Goal: Information Seeking & Learning: Learn about a topic

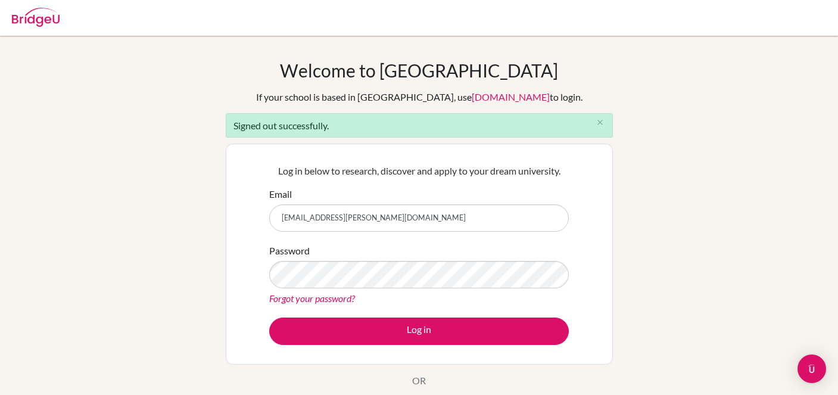
click at [375, 348] on div "Log in below to research, discover and apply to your dream university. Email [E…" at bounding box center [419, 254] width 314 height 196
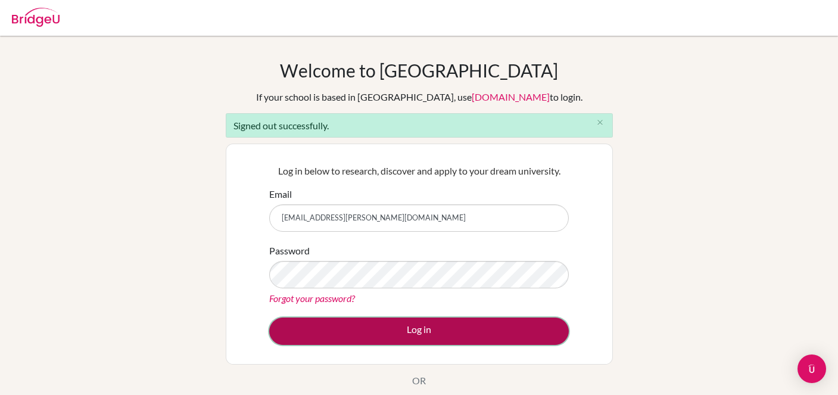
click at [375, 335] on button "Log in" at bounding box center [419, 330] width 300 height 27
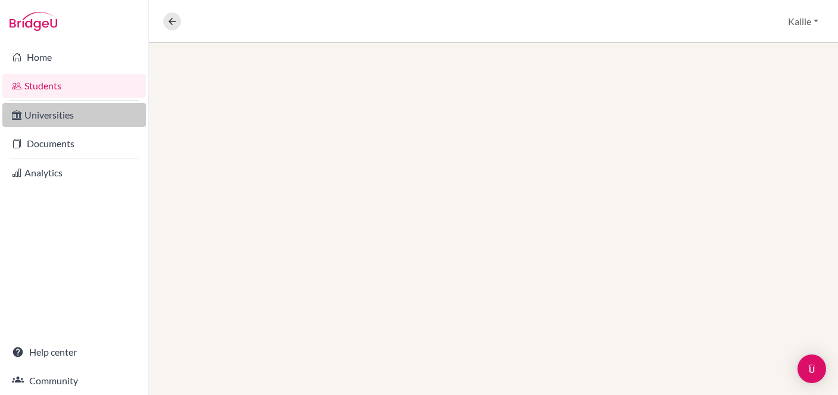
click at [60, 110] on link "Universities" at bounding box center [74, 115] width 144 height 24
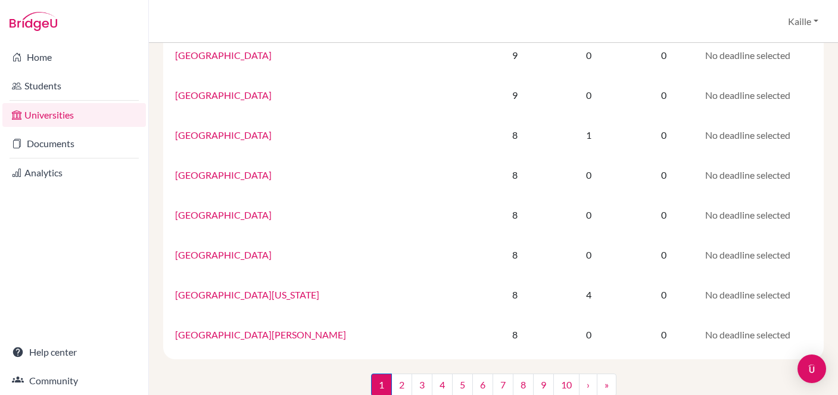
scroll to position [816, 0]
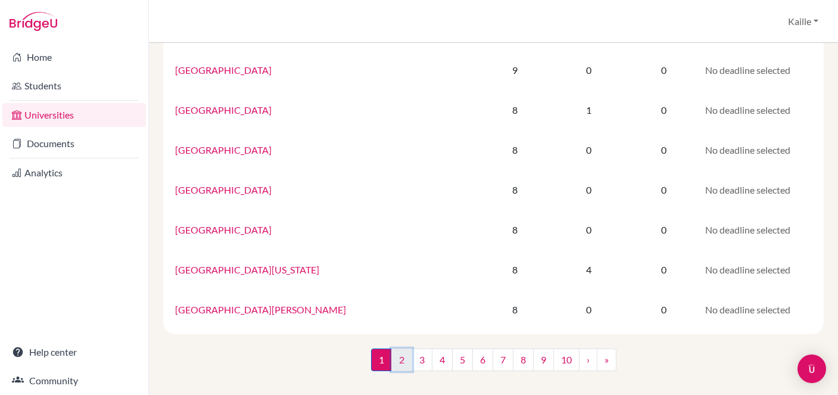
click at [398, 360] on link "2" at bounding box center [401, 359] width 21 height 23
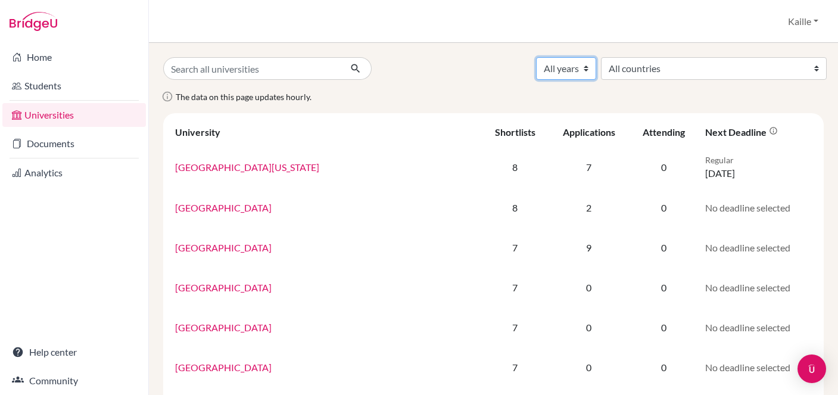
click at [596, 66] on select "All years 2028 2027 2026 2025 2024 2023 2022 2021 2020 2019 2006" at bounding box center [566, 68] width 60 height 23
select select "2026"
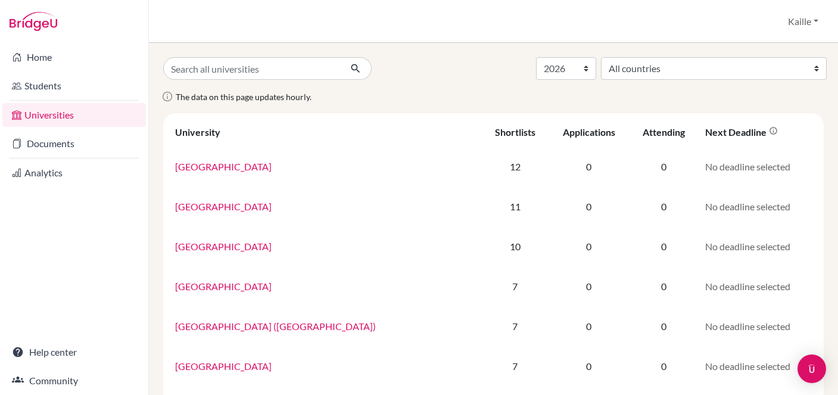
select select "2026"
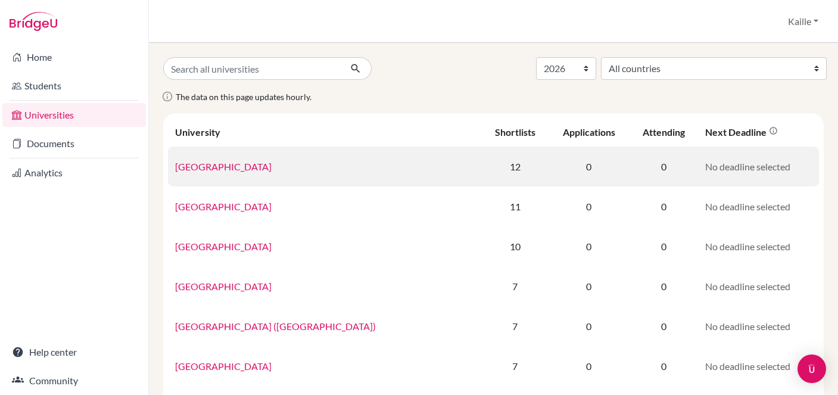
click at [241, 170] on link "Sophia University" at bounding box center [223, 166] width 96 height 11
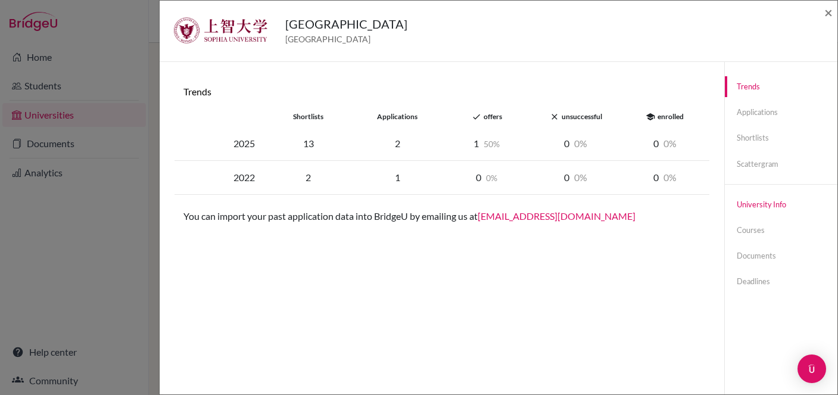
click at [790, 211] on link "University info" at bounding box center [781, 204] width 113 height 21
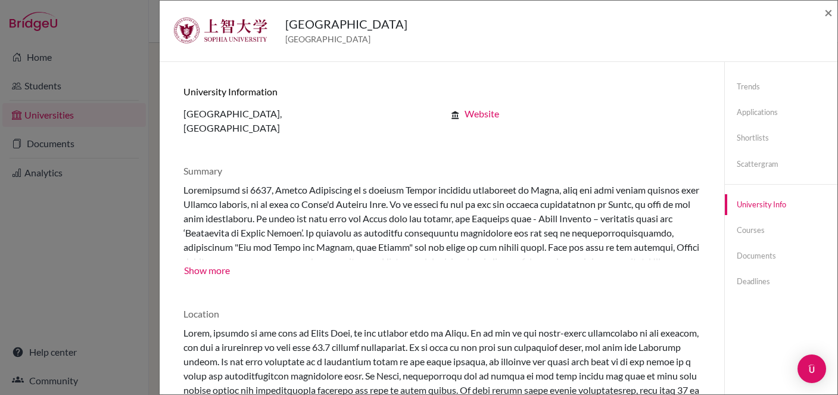
click at [477, 117] on link "Website" at bounding box center [481, 113] width 35 height 11
click at [88, 26] on div "Sophia University Japan × Trends shortlists applications done offers close unsu…" at bounding box center [419, 197] width 838 height 395
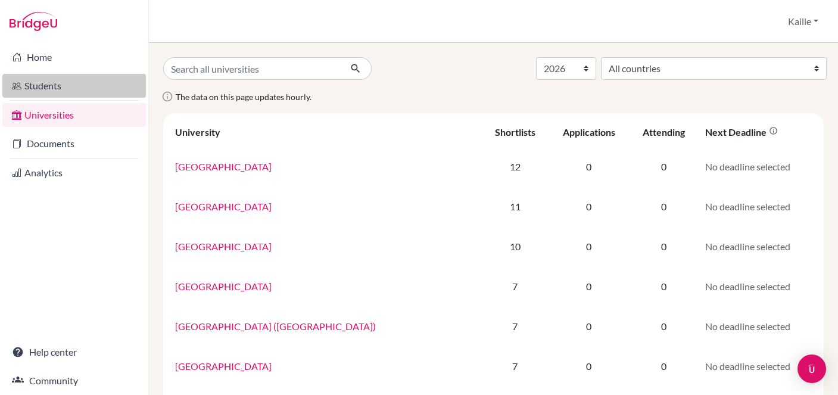
click at [49, 91] on link "Students" at bounding box center [74, 86] width 144 height 24
click at [84, 88] on link "Students" at bounding box center [74, 86] width 144 height 24
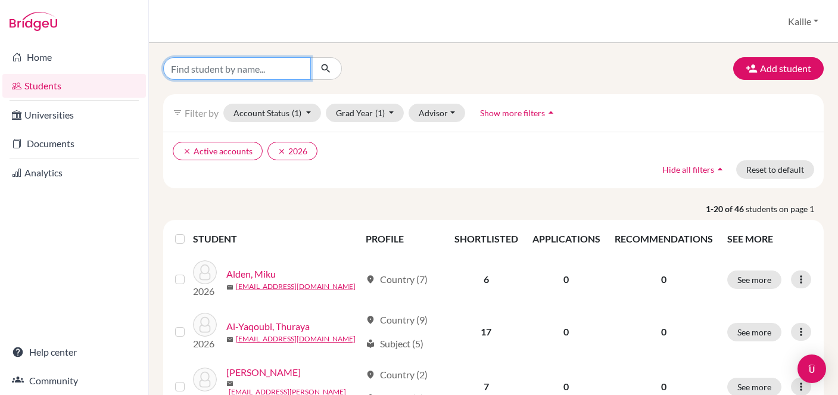
click at [283, 70] on input "Find student by name..." at bounding box center [237, 68] width 148 height 23
click at [428, 182] on div "clear Active accounts clear 2026 Hide all filters arrow_drop_up Reset to default" at bounding box center [493, 160] width 660 height 57
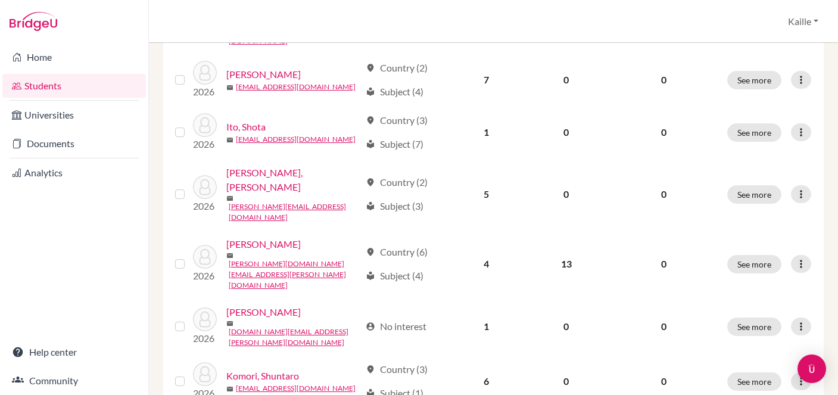
scroll to position [986, 0]
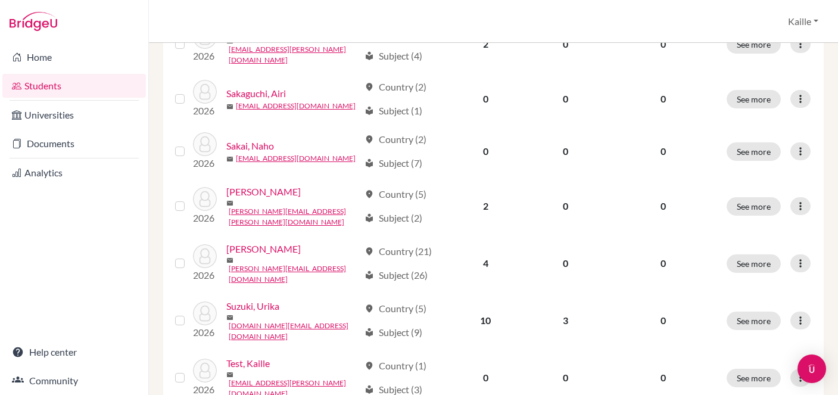
scroll to position [986, 0]
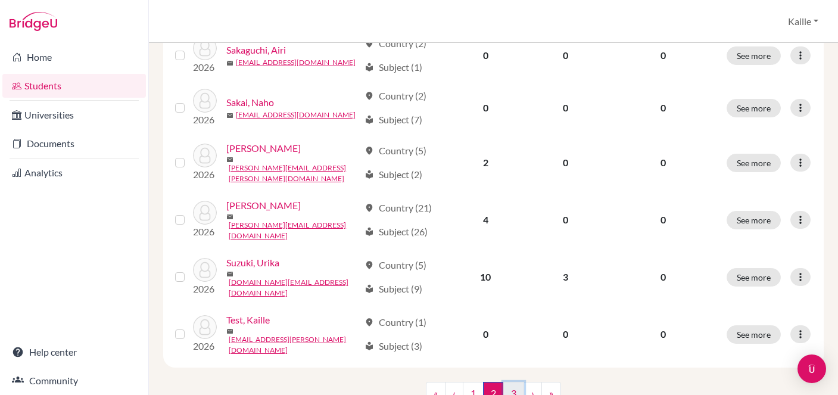
click at [512, 382] on link "3" at bounding box center [513, 393] width 21 height 23
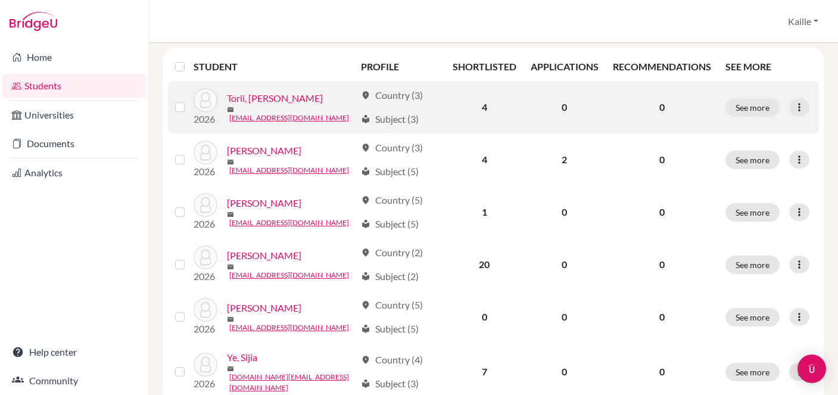
scroll to position [252, 0]
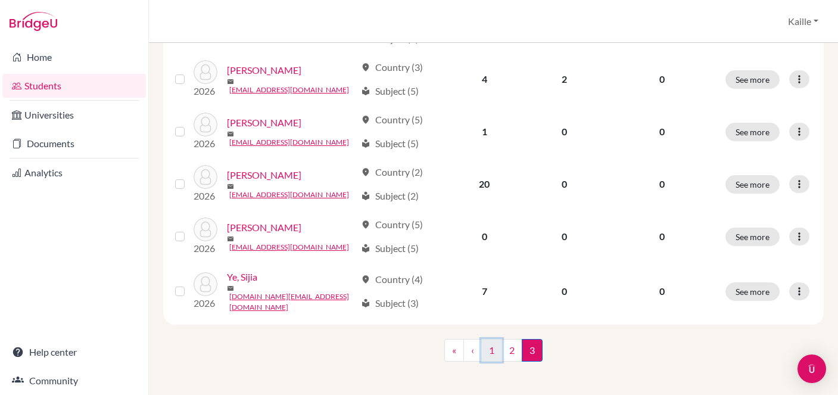
click at [495, 353] on link "1" at bounding box center [491, 350] width 21 height 23
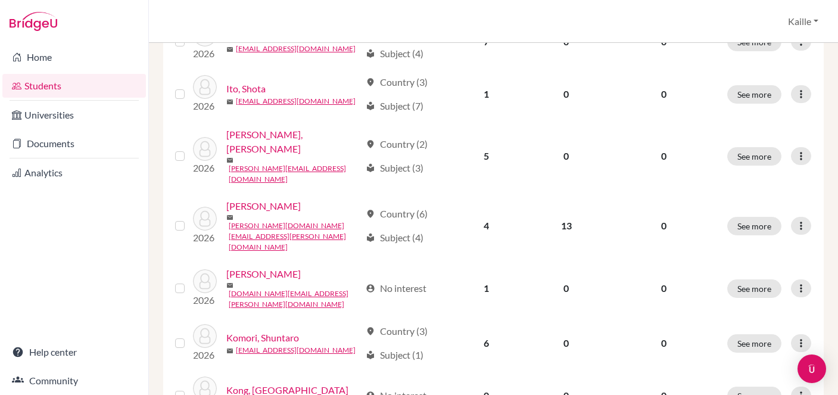
scroll to position [986, 0]
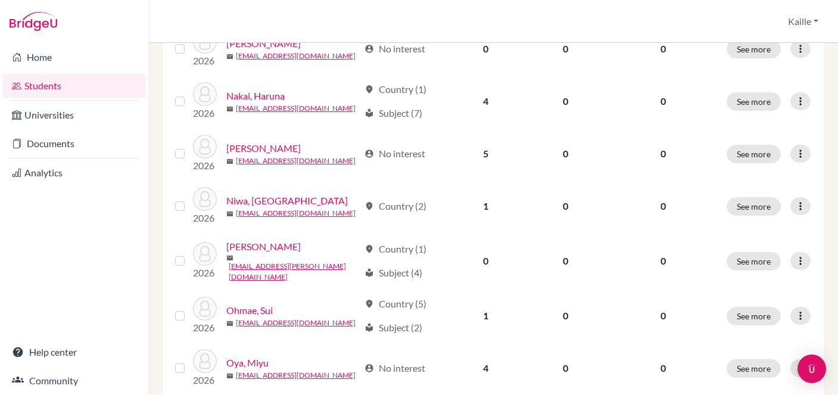
scroll to position [507, 0]
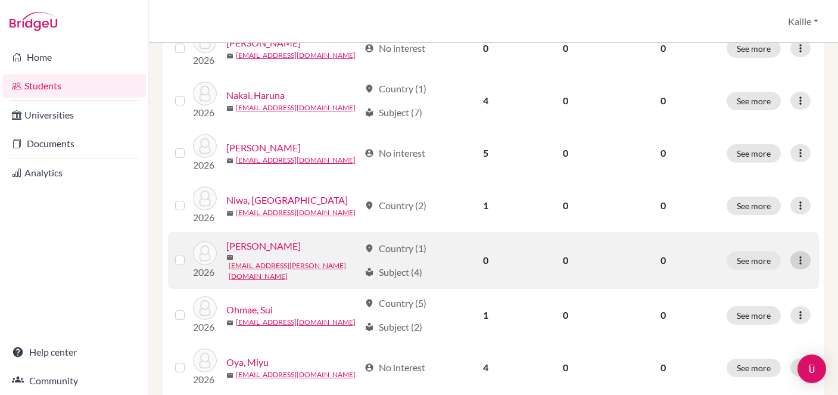
click at [800, 254] on icon at bounding box center [800, 260] width 12 height 12
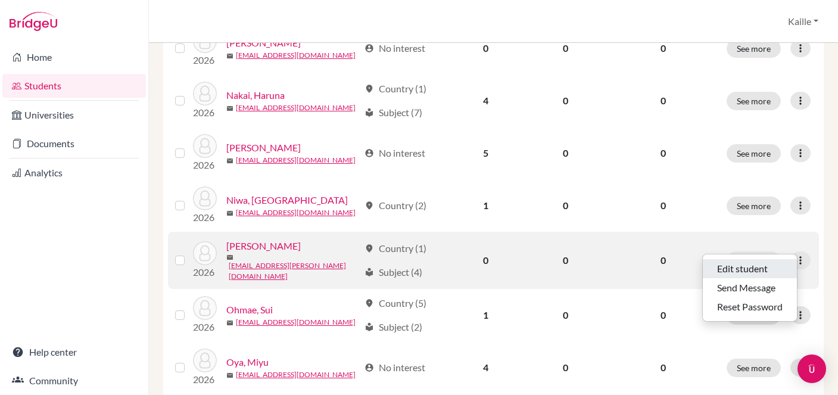
click at [775, 264] on button "Edit student" at bounding box center [750, 268] width 94 height 19
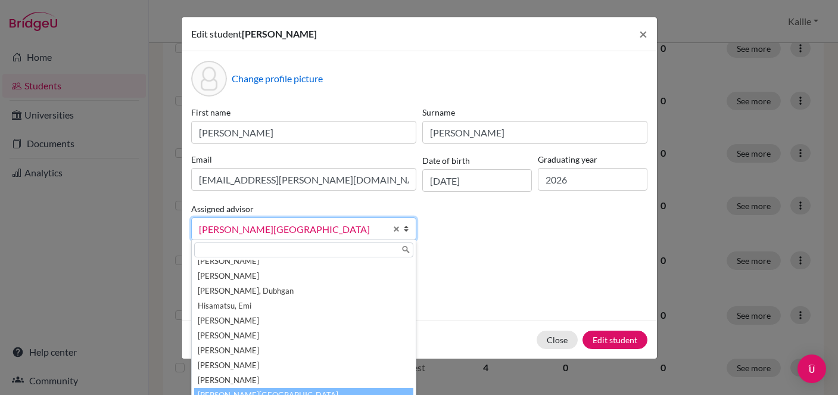
click at [406, 230] on b at bounding box center [410, 228] width 12 height 21
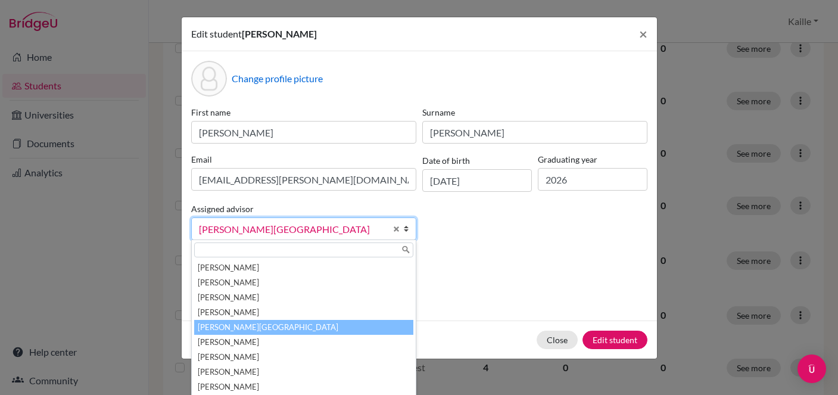
scroll to position [348, 0]
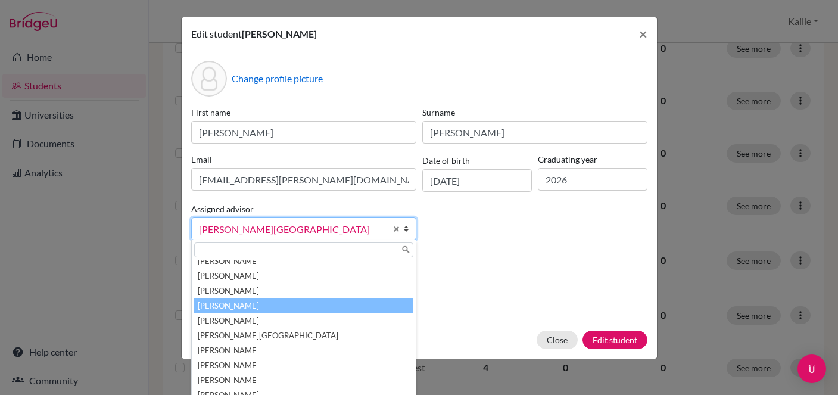
click at [351, 308] on li "Jones, Sarah" at bounding box center [303, 305] width 219 height 15
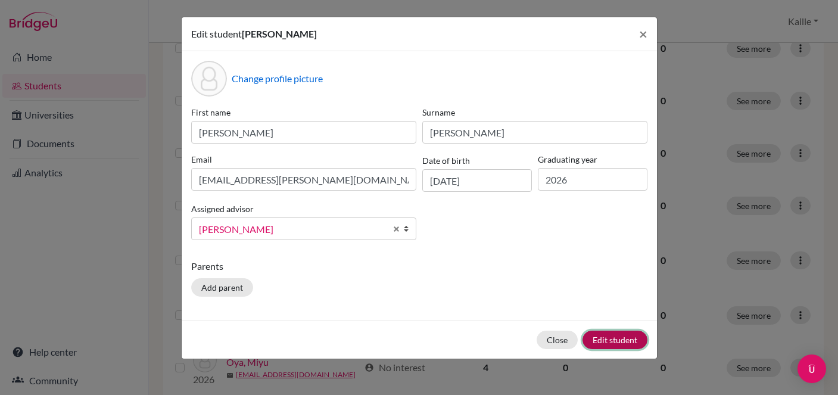
click at [603, 341] on button "Edit student" at bounding box center [614, 340] width 65 height 18
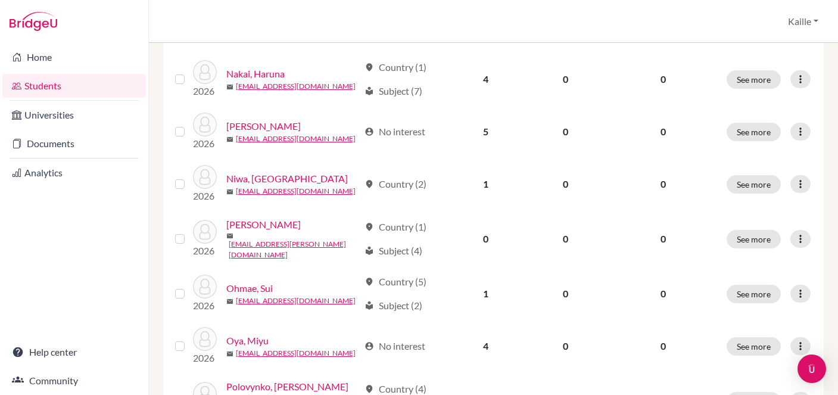
scroll to position [525, 0]
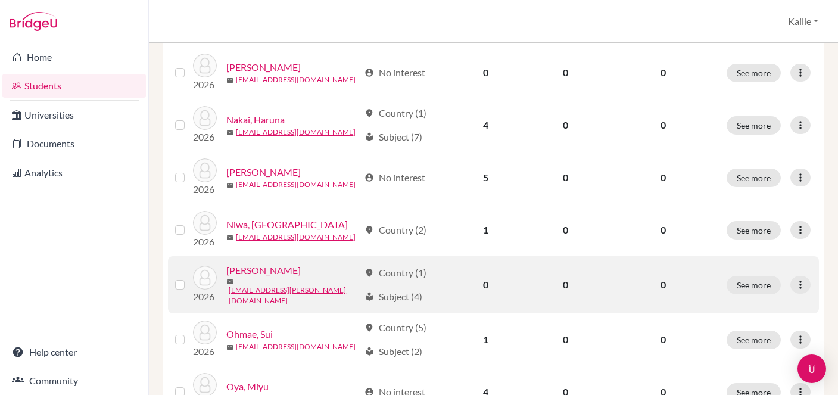
click at [276, 263] on link "Noxon, Charlie" at bounding box center [263, 270] width 74 height 14
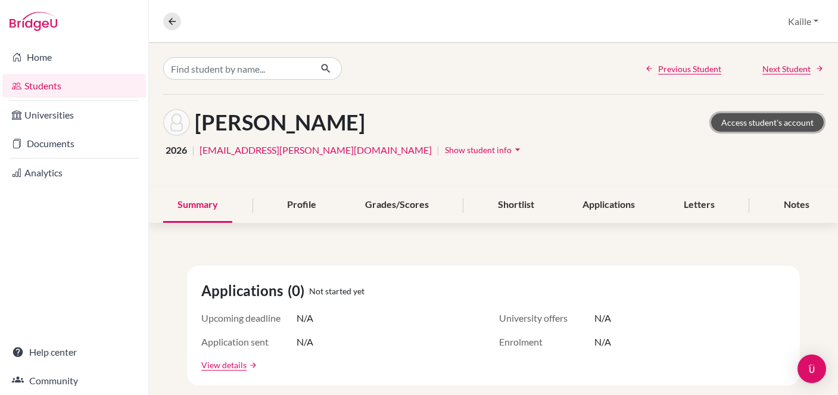
click at [771, 124] on link "Access student's account" at bounding box center [767, 122] width 113 height 18
click at [425, 203] on div "Grades/Scores" at bounding box center [397, 205] width 92 height 35
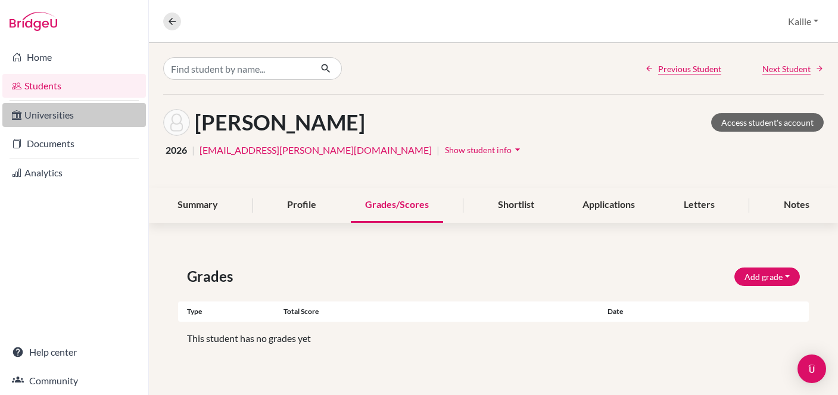
click at [71, 116] on link "Universities" at bounding box center [74, 115] width 144 height 24
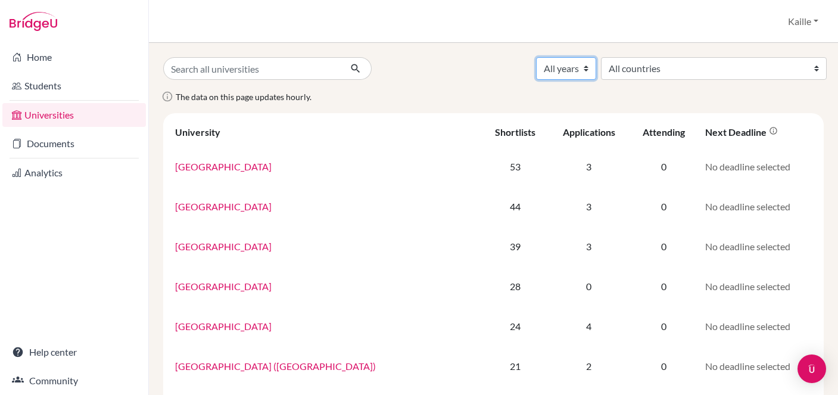
click at [596, 78] on select "All years 2028 2027 2026 2025 2024 2023 2022 2021 2020 2019 2006" at bounding box center [566, 68] width 60 height 23
select select "2026"
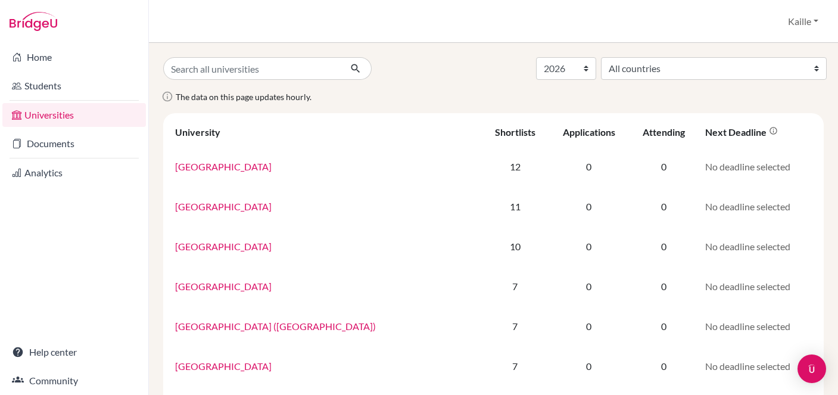
select select "2026"
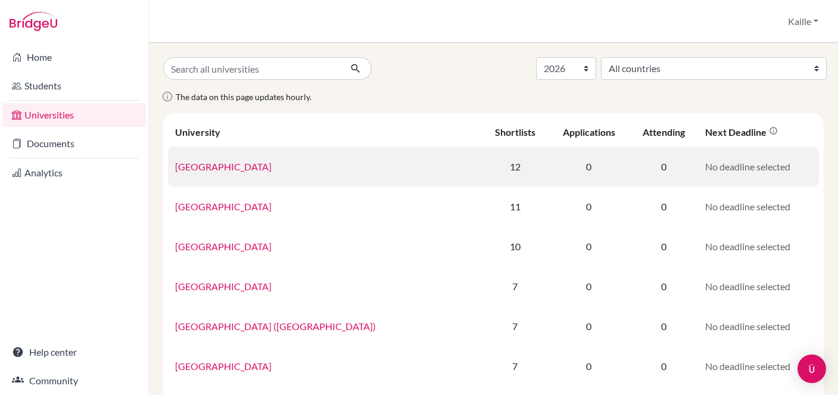
click at [231, 169] on link "[GEOGRAPHIC_DATA]" at bounding box center [223, 166] width 96 height 11
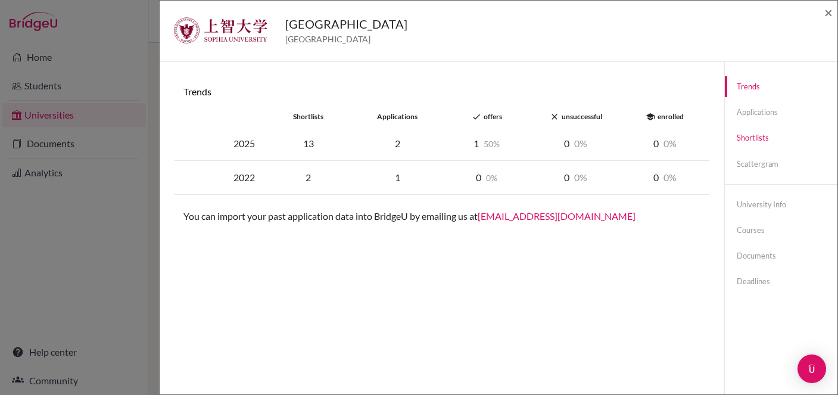
click at [767, 143] on link "Shortlists" at bounding box center [781, 137] width 113 height 21
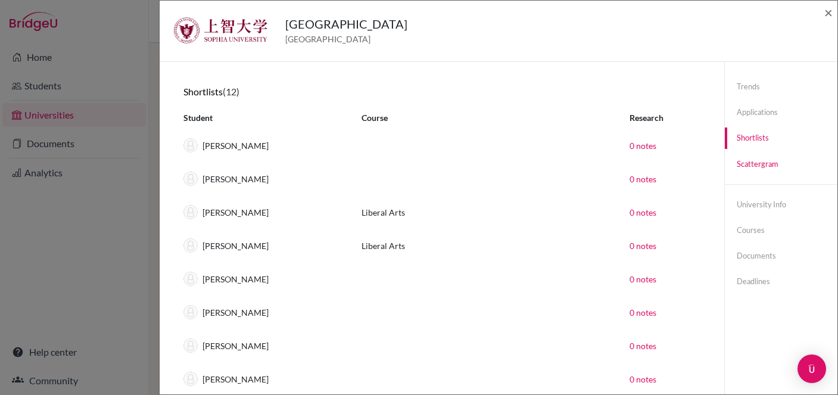
click at [757, 165] on link "Scattergram" at bounding box center [781, 164] width 113 height 21
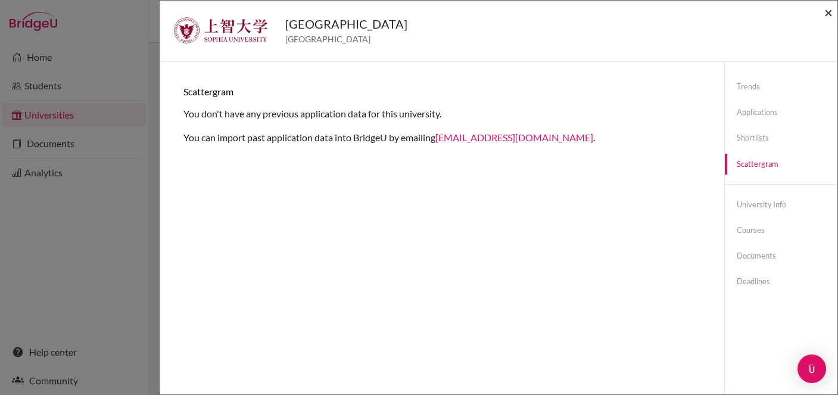
click at [831, 15] on span "×" at bounding box center [828, 12] width 8 height 17
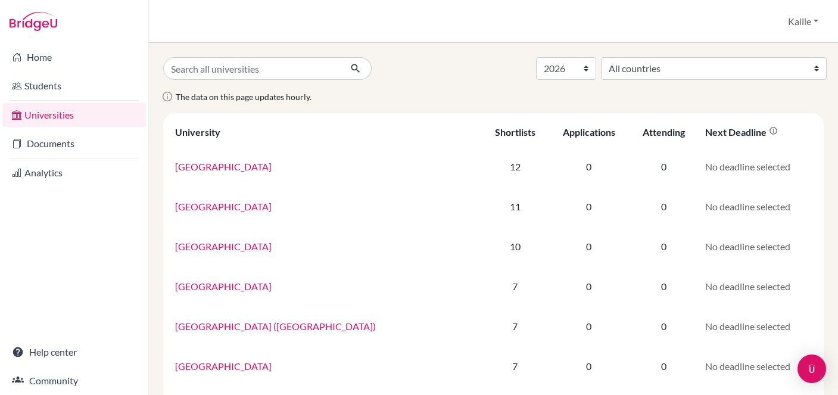
click at [453, 71] on div "All years 2028 2027 2026 2025 2024 2023 2022 2021 2020 2019 2006 All countries …" at bounding box center [493, 68] width 678 height 23
select select "2026"
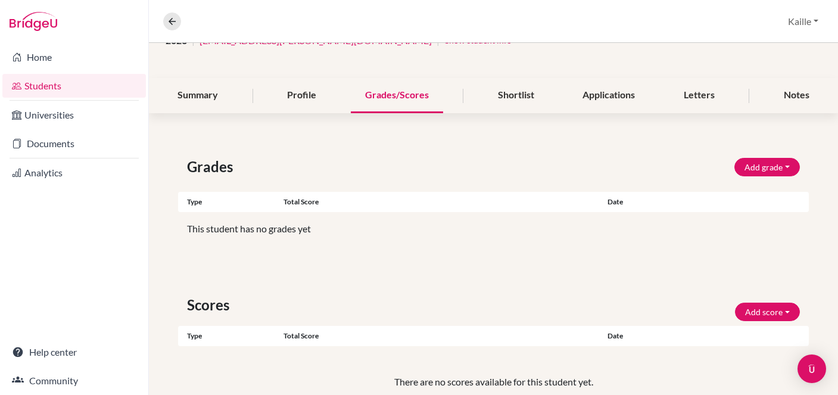
scroll to position [88, 0]
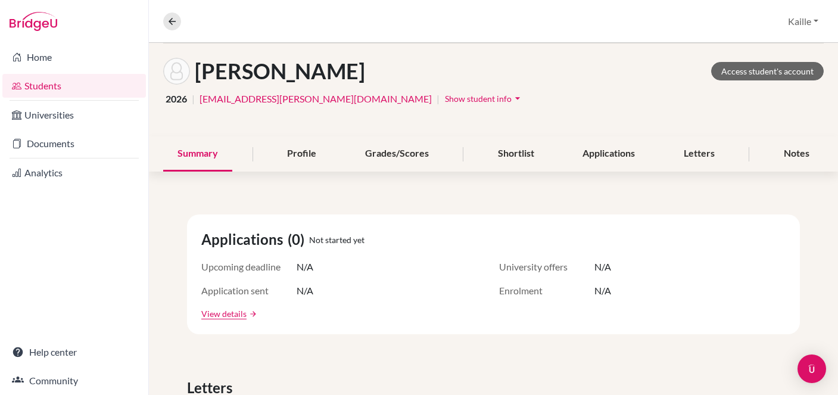
scroll to position [52, 0]
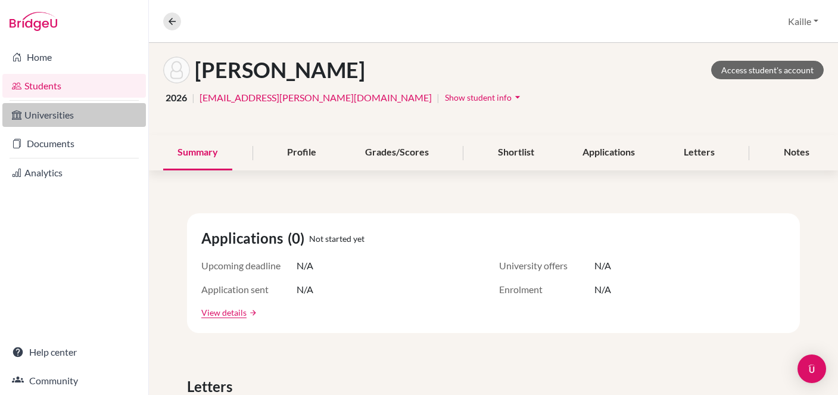
click at [61, 117] on link "Universities" at bounding box center [74, 115] width 144 height 24
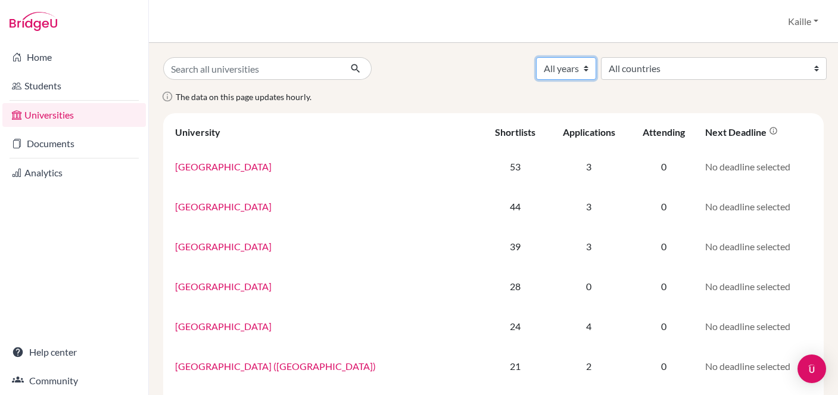
click at [596, 68] on select "All years 2028 2027 2026 2025 2024 2023 2022 2021 2020 2019 2006" at bounding box center [566, 68] width 60 height 23
select select "2026"
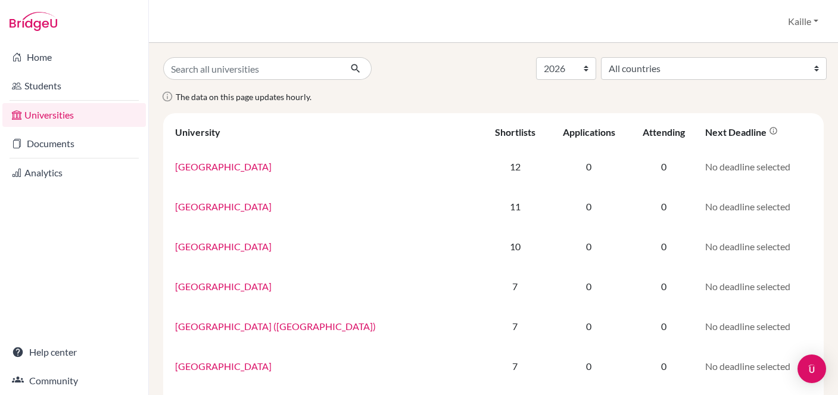
select select "2026"
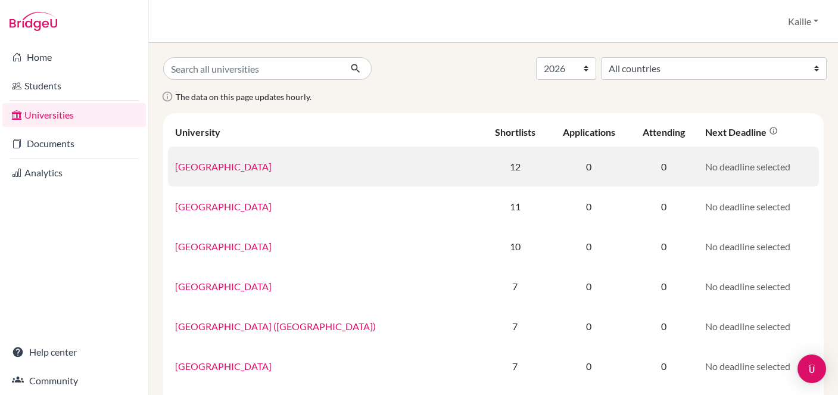
click at [236, 167] on link "[GEOGRAPHIC_DATA]" at bounding box center [223, 166] width 96 height 11
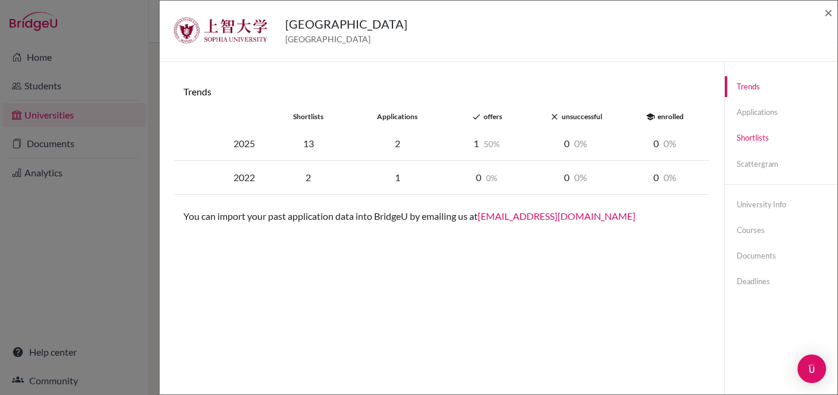
click at [760, 142] on link "Shortlists" at bounding box center [781, 137] width 113 height 21
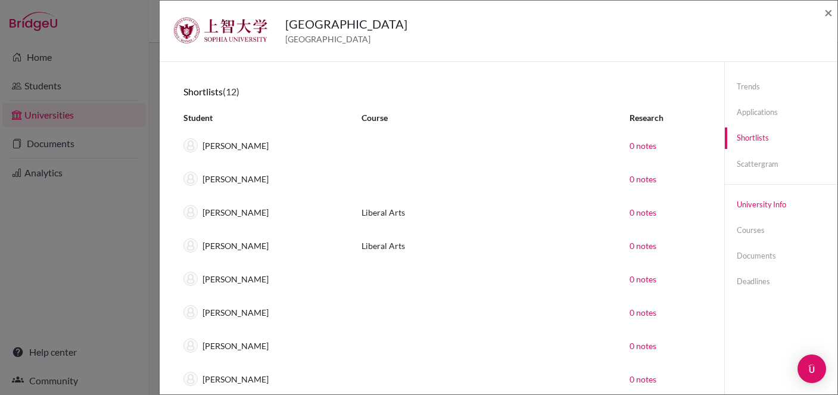
click at [763, 207] on link "University info" at bounding box center [781, 204] width 113 height 21
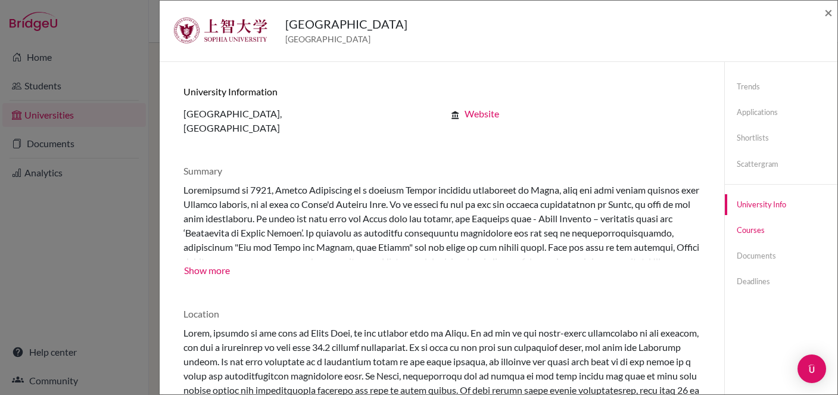
click at [760, 236] on link "Courses" at bounding box center [781, 230] width 113 height 21
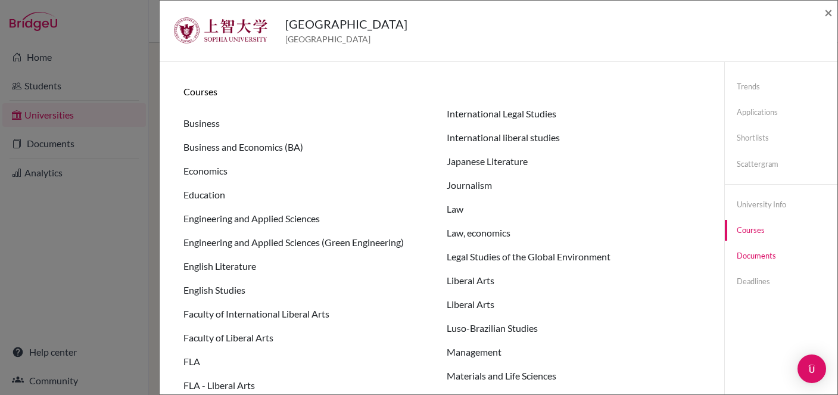
click at [756, 260] on link "Documents" at bounding box center [781, 255] width 113 height 21
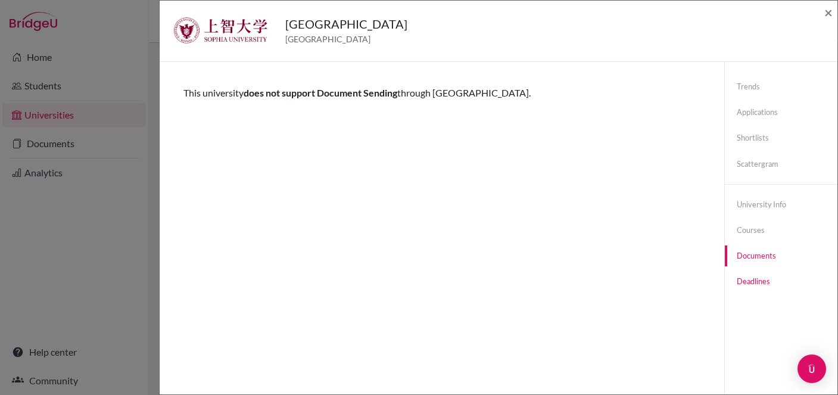
click at [752, 285] on link "Deadlines" at bounding box center [781, 281] width 113 height 21
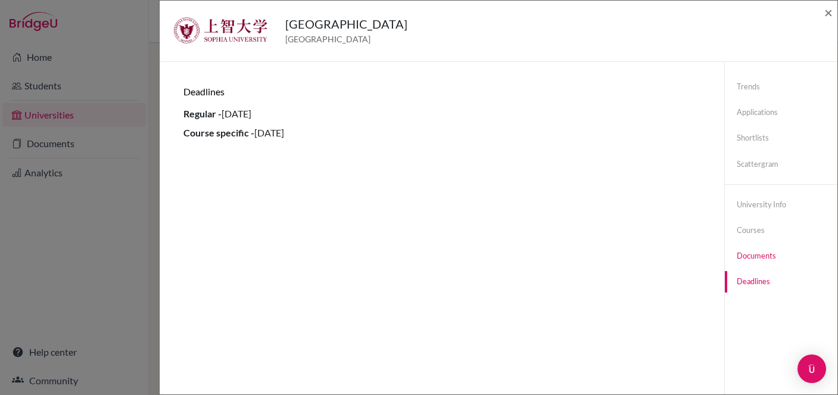
click at [771, 258] on link "Documents" at bounding box center [781, 255] width 113 height 21
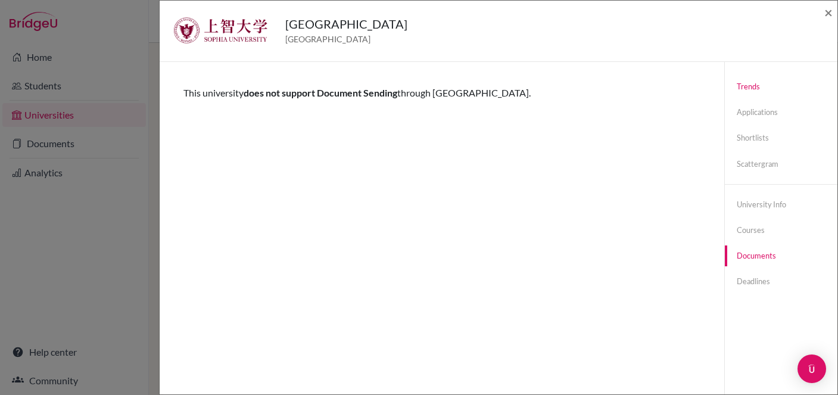
click at [740, 89] on link "Trends" at bounding box center [781, 86] width 113 height 21
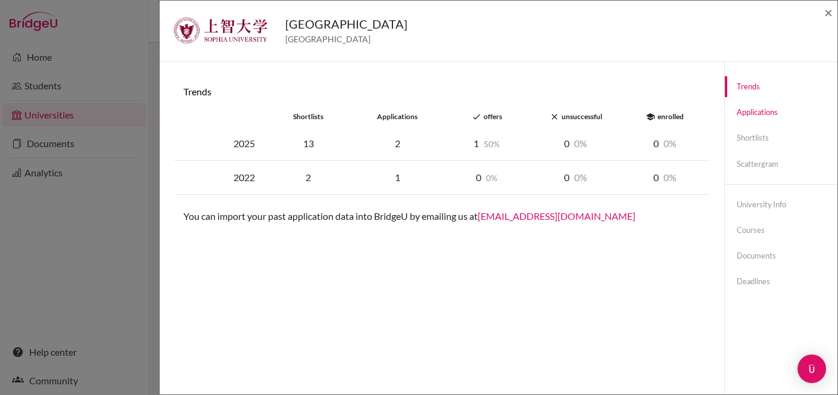
click at [765, 116] on link "Applications" at bounding box center [781, 112] width 113 height 21
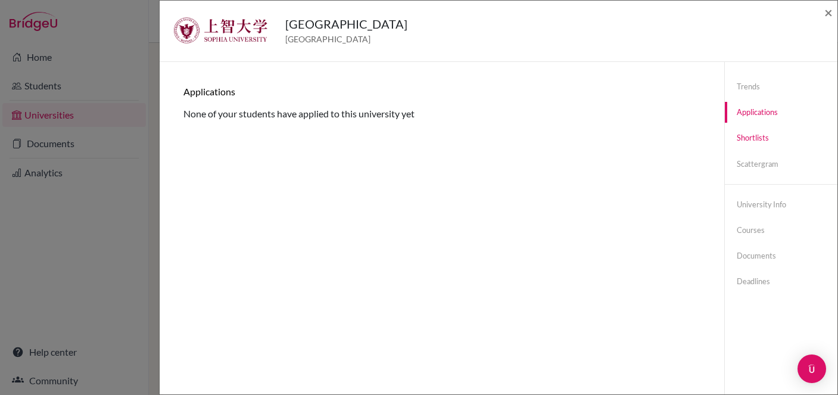
click at [764, 141] on link "Shortlists" at bounding box center [781, 137] width 113 height 21
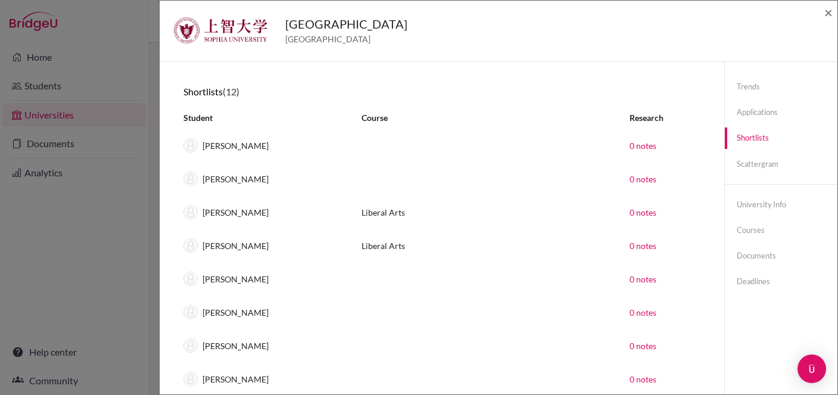
scroll to position [2, 0]
click at [827, 11] on span "×" at bounding box center [828, 12] width 8 height 17
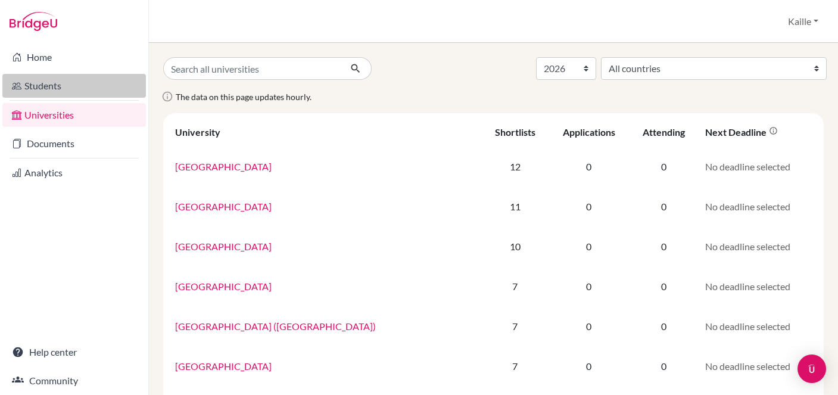
click at [67, 93] on link "Students" at bounding box center [74, 86] width 144 height 24
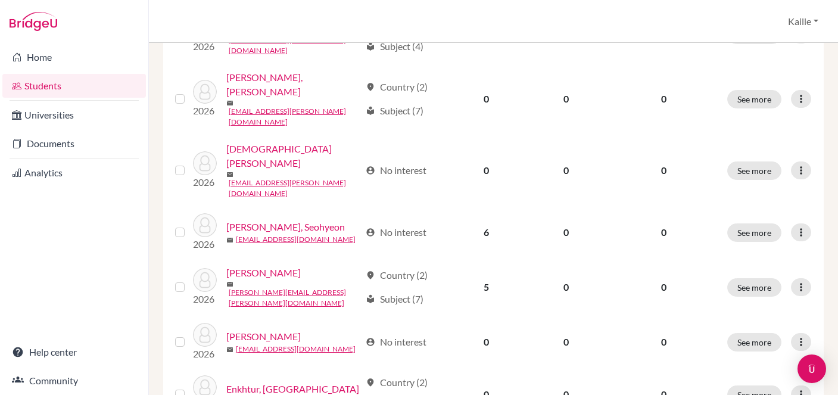
scroll to position [353, 0]
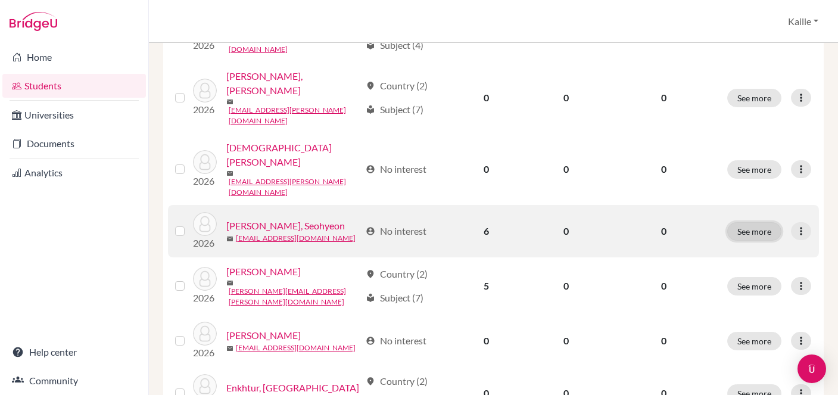
click at [762, 222] on button "See more" at bounding box center [754, 231] width 54 height 18
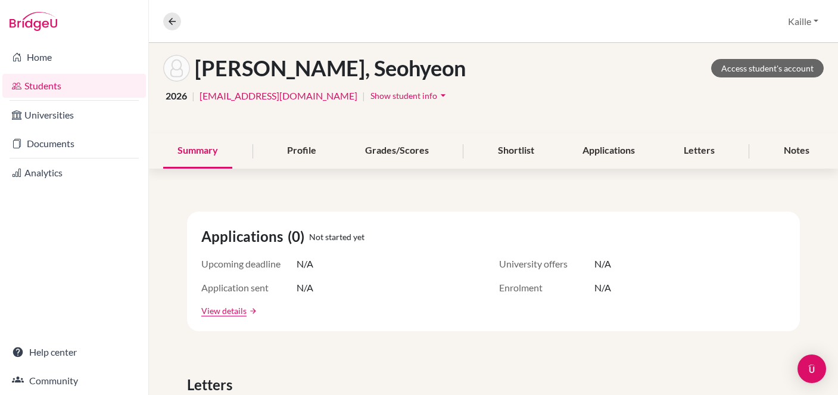
scroll to position [58, 0]
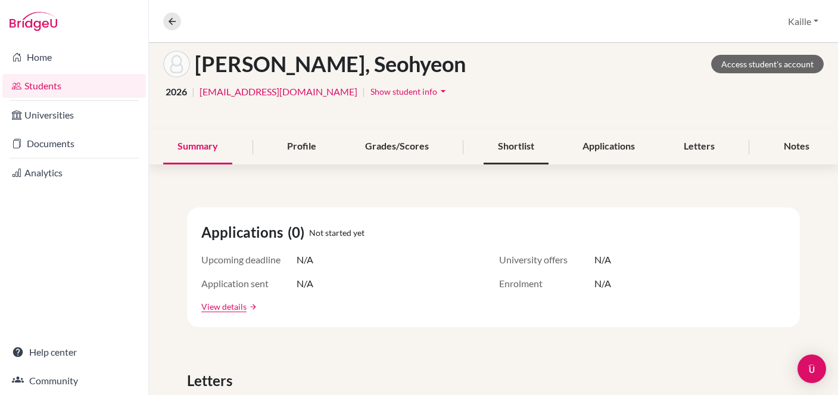
click at [516, 150] on div "Shortlist" at bounding box center [516, 146] width 65 height 35
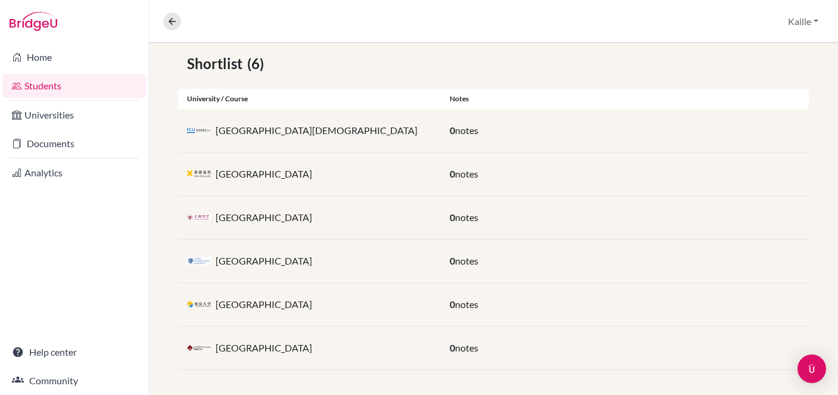
scroll to position [216, 0]
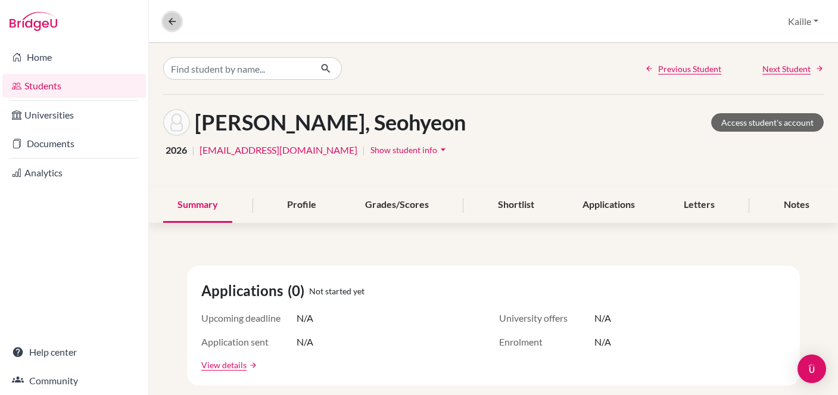
click at [173, 23] on icon at bounding box center [172, 21] width 11 height 11
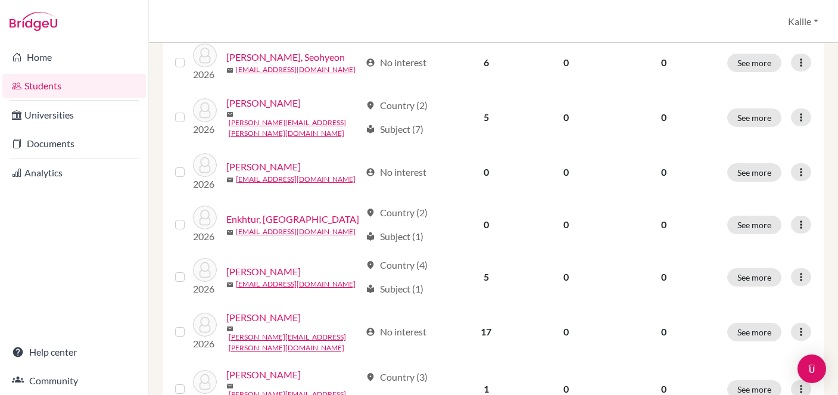
scroll to position [529, 0]
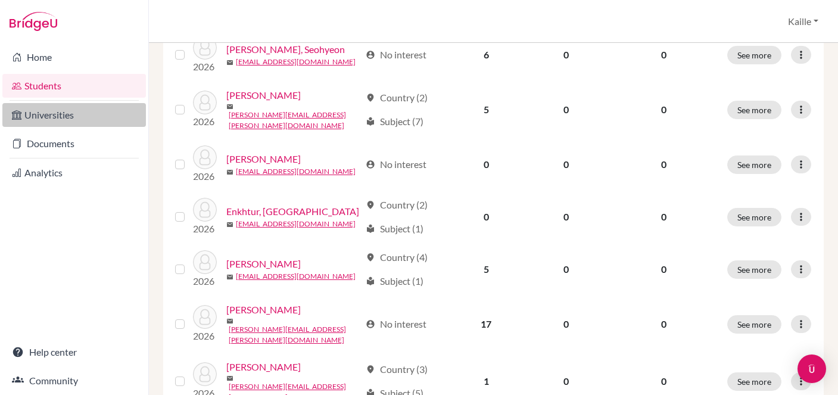
click at [86, 105] on link "Universities" at bounding box center [74, 115] width 144 height 24
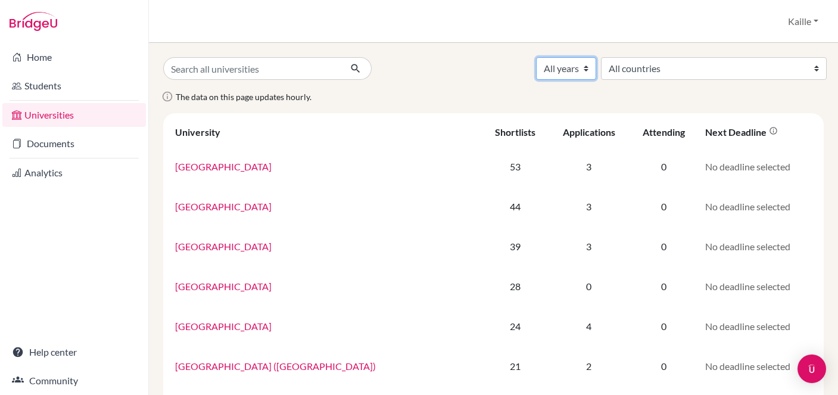
click at [596, 76] on select "All years 2028 2027 2026 2025 2024 2023 2022 2021 2020 2019 2006" at bounding box center [566, 68] width 60 height 23
select select "2026"
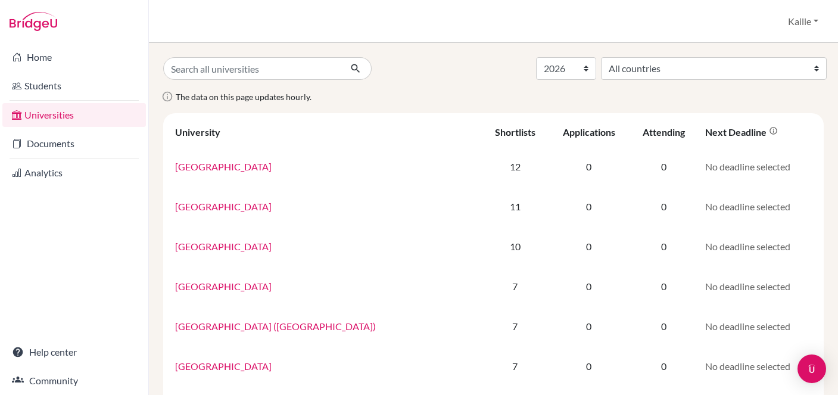
select select "2026"
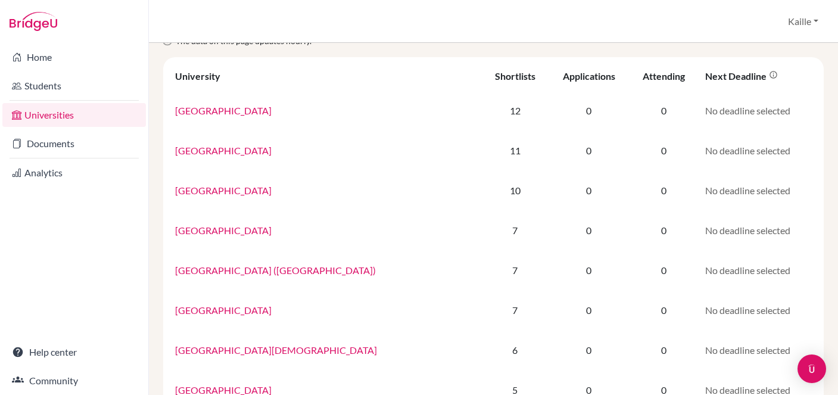
scroll to position [61, 0]
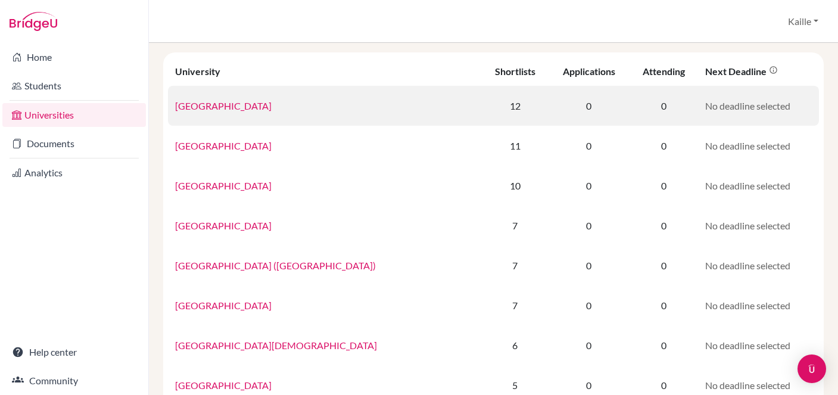
click at [229, 104] on link "[GEOGRAPHIC_DATA]" at bounding box center [223, 105] width 96 height 11
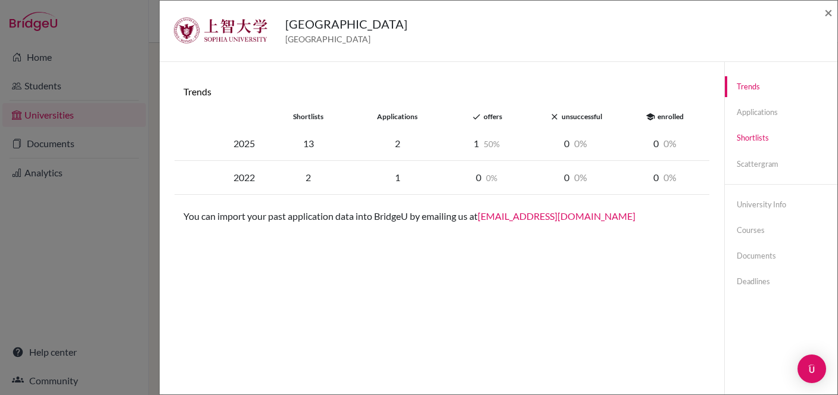
click at [759, 145] on link "Shortlists" at bounding box center [781, 137] width 113 height 21
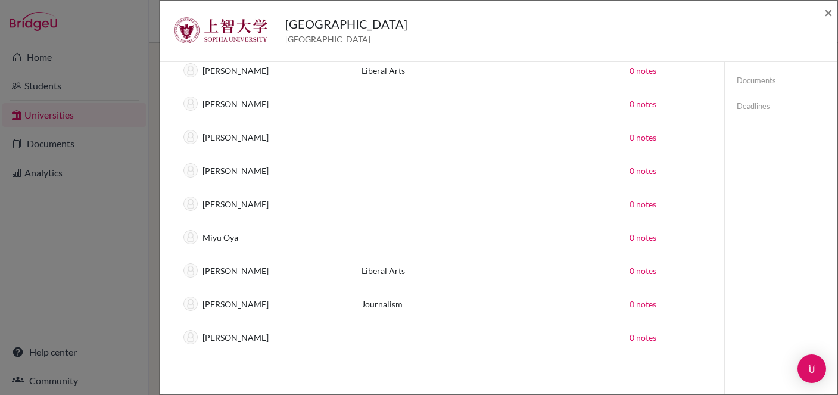
scroll to position [187, 0]
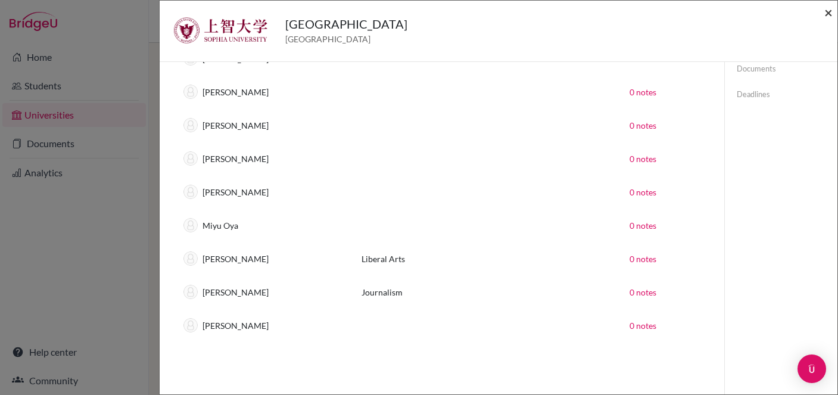
click at [832, 11] on span "×" at bounding box center [828, 12] width 8 height 17
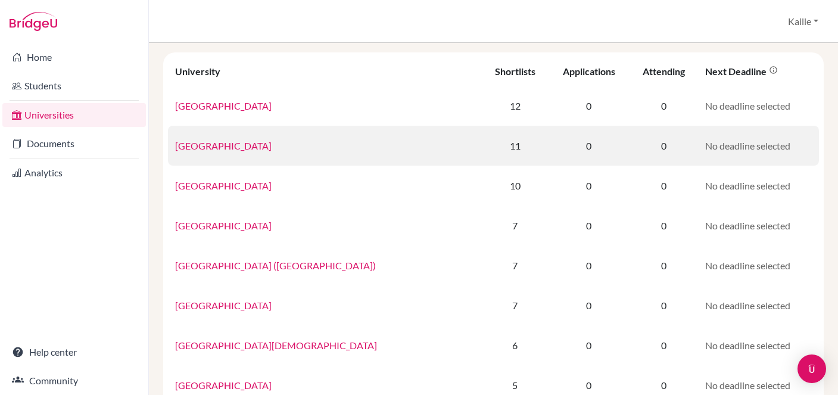
click at [226, 154] on td "[GEOGRAPHIC_DATA]" at bounding box center [325, 146] width 314 height 40
click at [224, 145] on link "[GEOGRAPHIC_DATA]" at bounding box center [223, 145] width 96 height 11
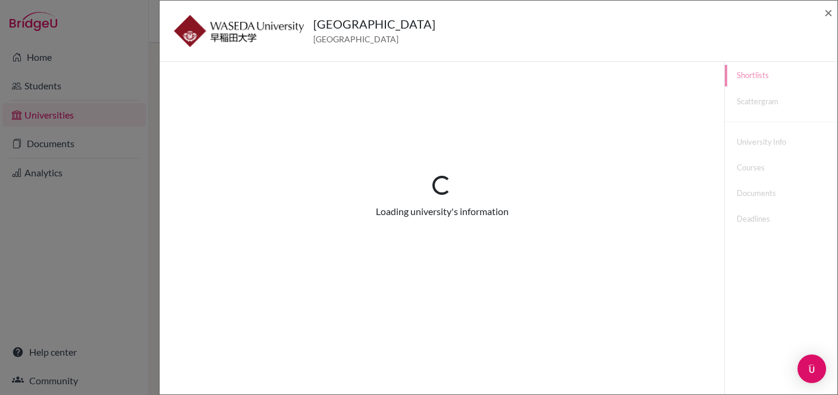
scroll to position [63, 0]
